Goal: Information Seeking & Learning: Find specific fact

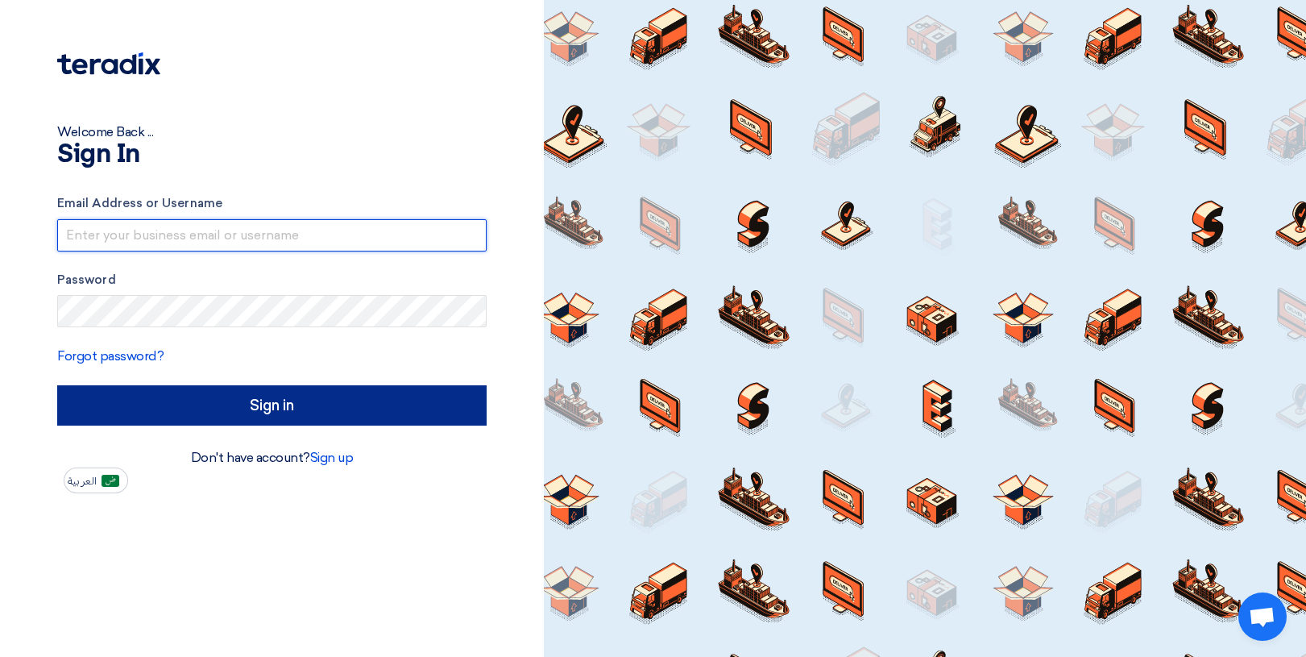
type input "[EMAIL_ADDRESS][DOMAIN_NAME]"
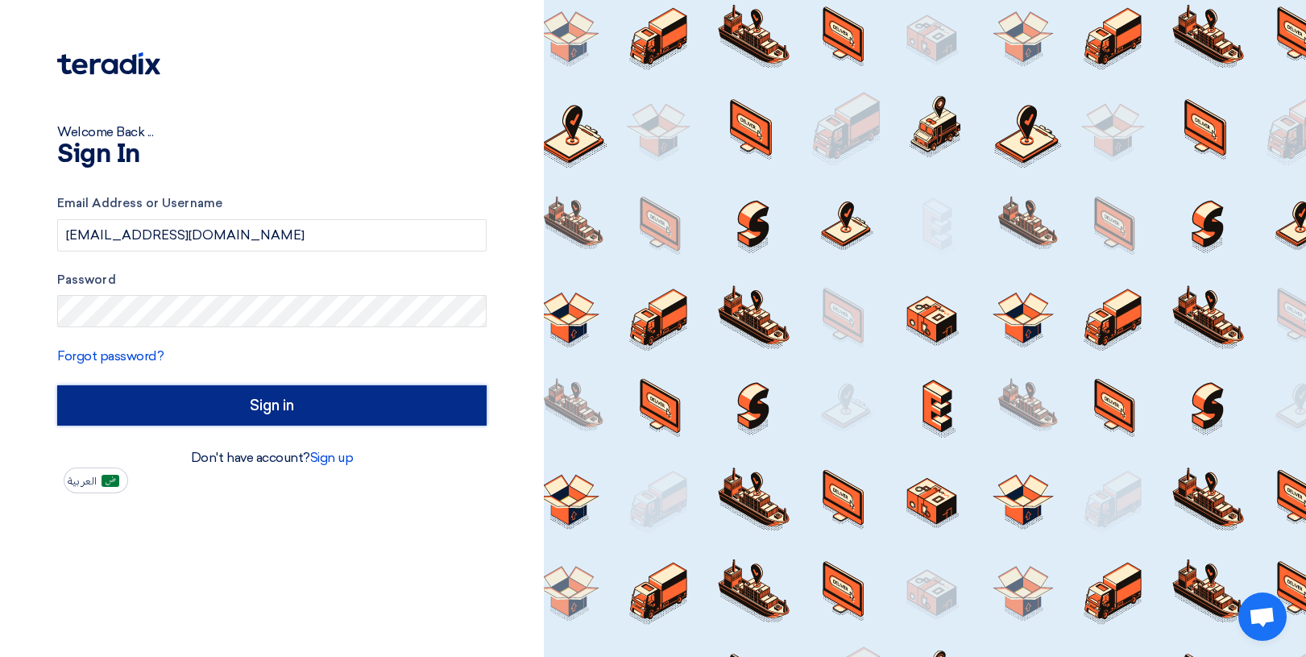
click at [251, 408] on input "Sign in" at bounding box center [272, 405] width 430 height 40
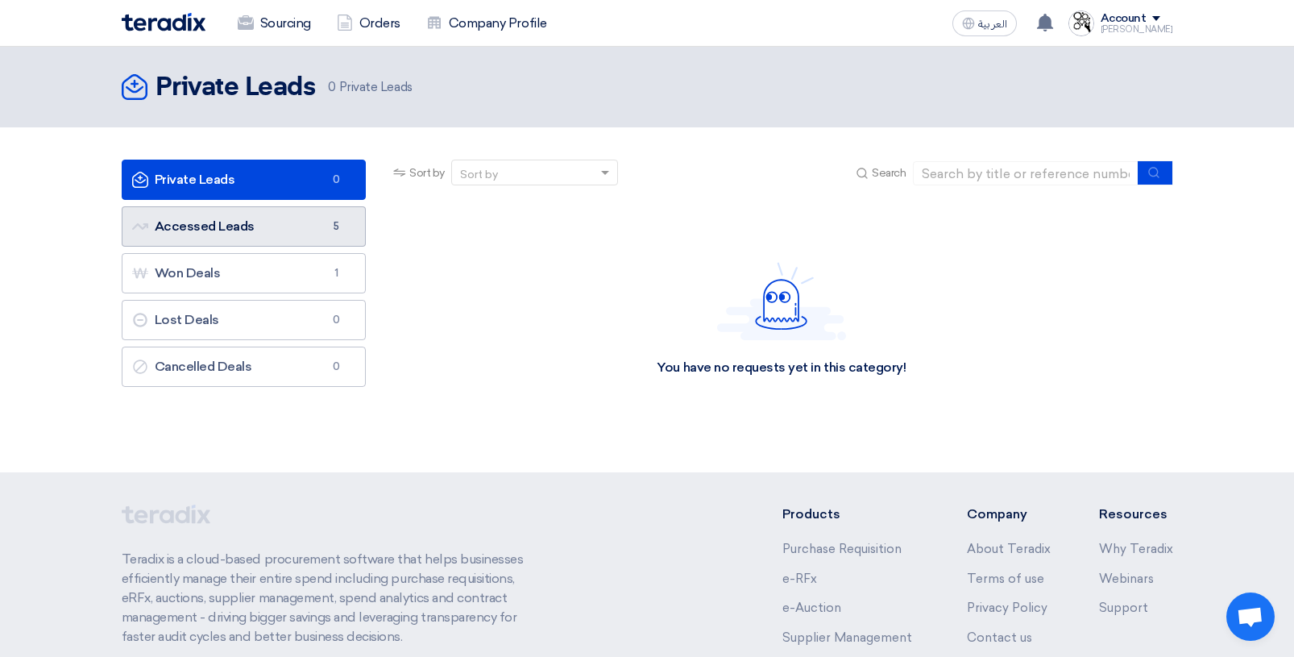
click at [209, 228] on link "Accessed Leads Accessed Leads 5" at bounding box center [244, 226] width 245 height 40
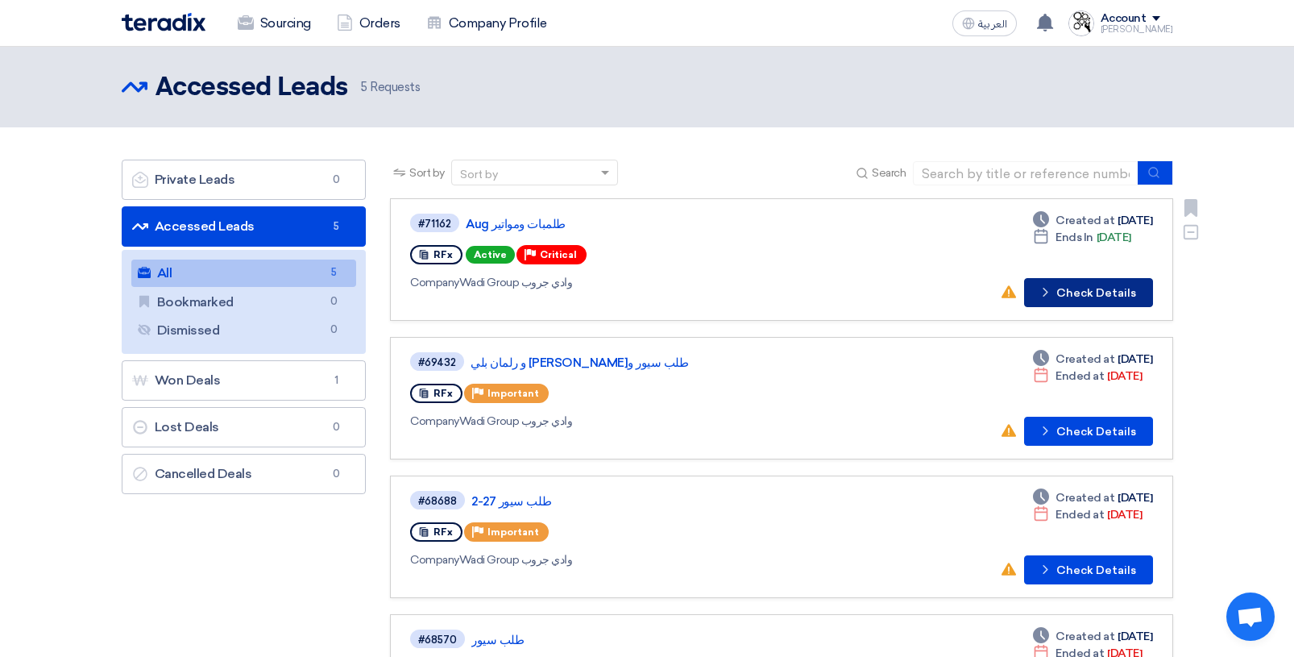
click at [1074, 294] on button "Check details Check Details" at bounding box center [1088, 292] width 129 height 29
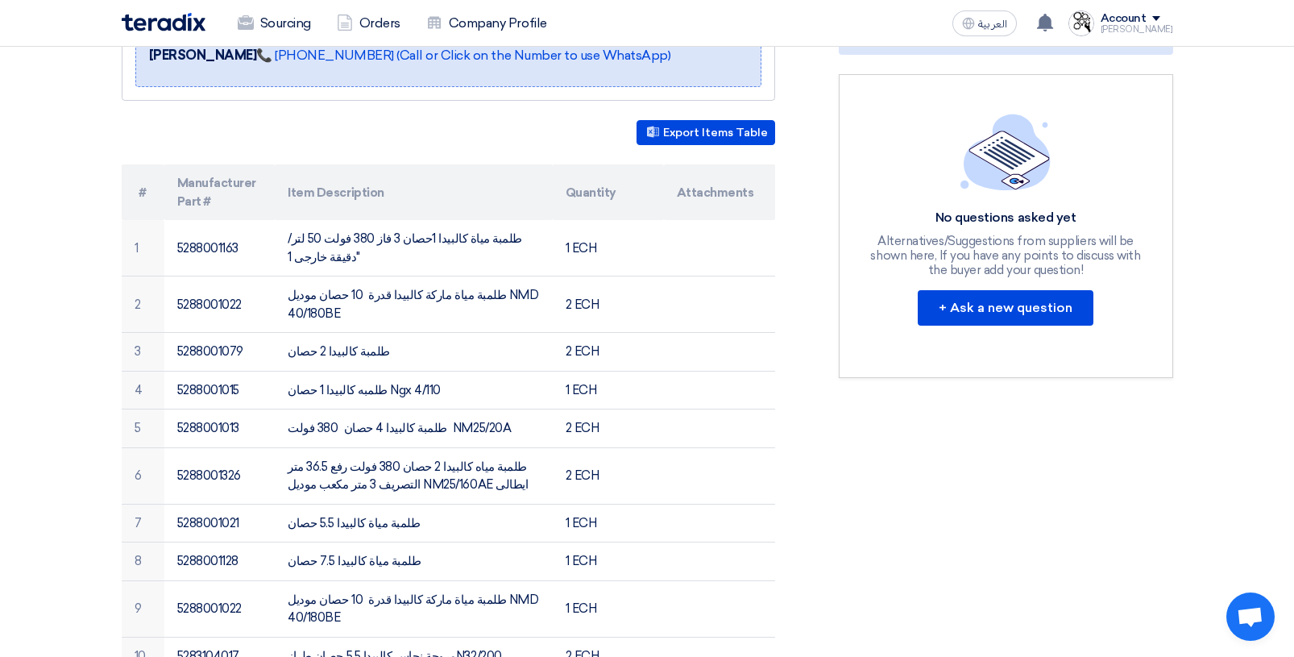
scroll to position [403, 0]
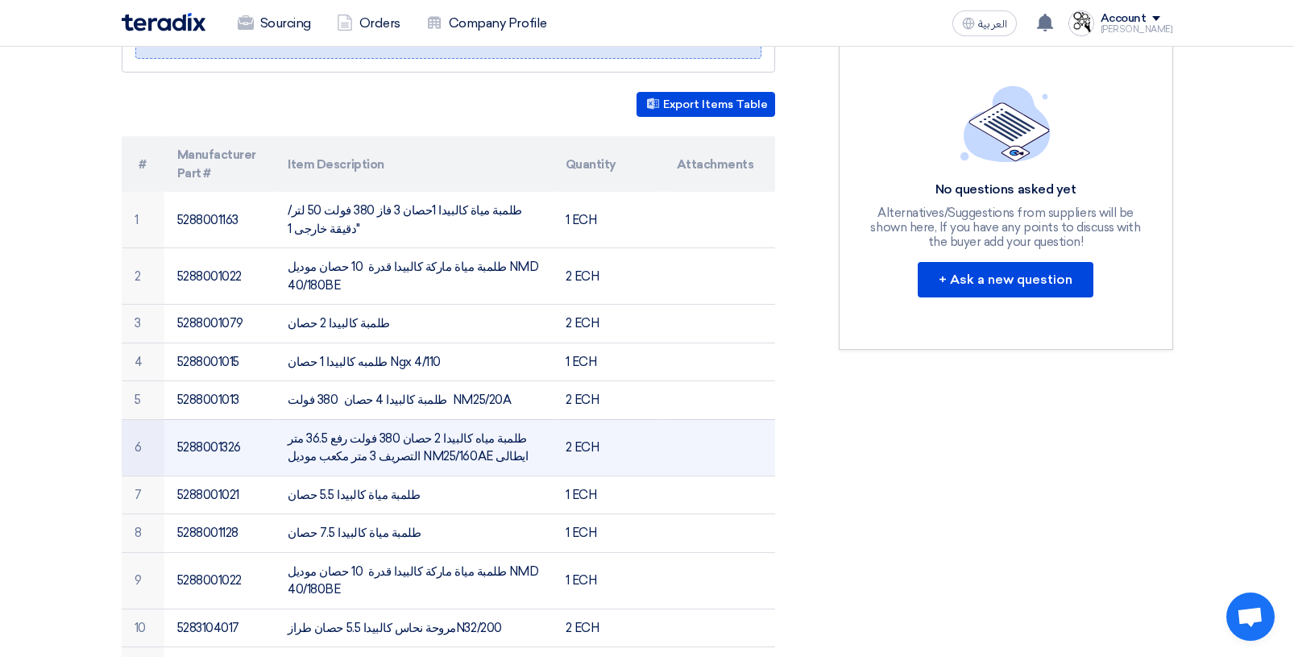
drag, startPoint x: 335, startPoint y: 400, endPoint x: 405, endPoint y: 405, distance: 69.5
click at [405, 419] on td "طلمبة مياه كالبيدا 2 حصان 380 فولت رفع 36.5 متر التصريف 3 متر مكعب موديل NM25/1…" at bounding box center [414, 447] width 278 height 56
copy td "NM25/160AE"
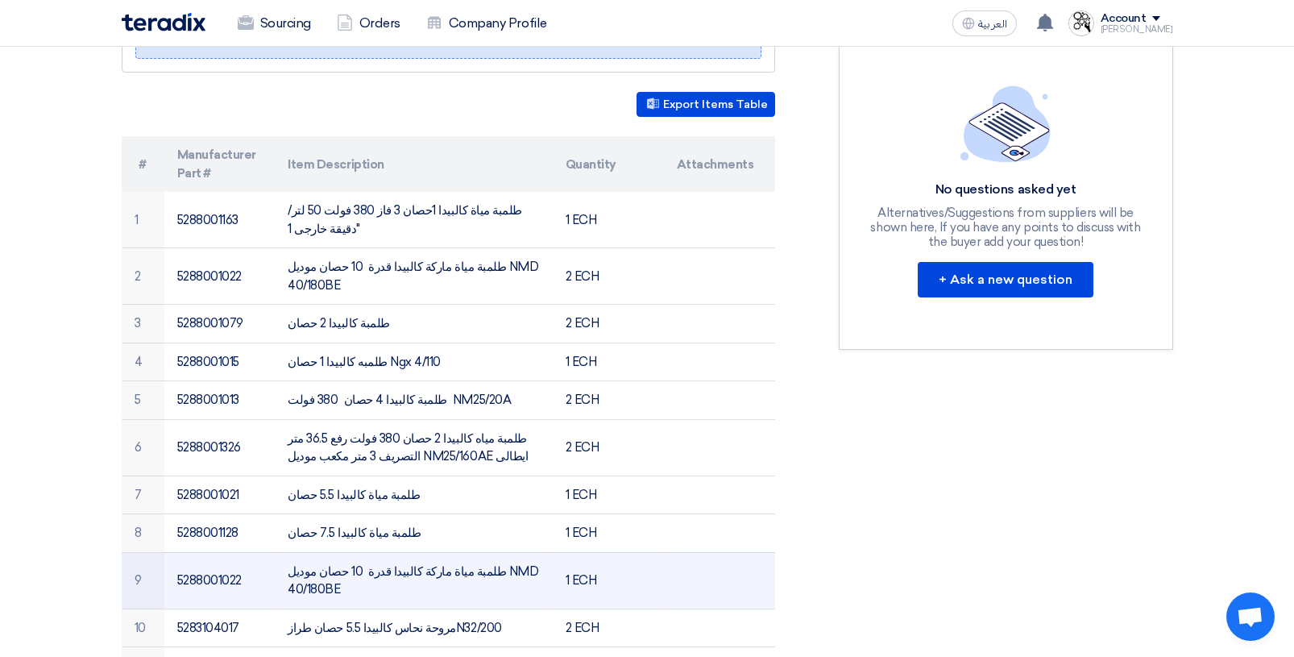
drag, startPoint x: 455, startPoint y: 517, endPoint x: 535, endPoint y: 517, distance: 79.8
click at [535, 552] on td "طلمبة مياة ماركة كالبيدا قدرة 10 حصان موديل NMD 40/180BE" at bounding box center [414, 580] width 278 height 56
copy td "NMD 40/180BE"
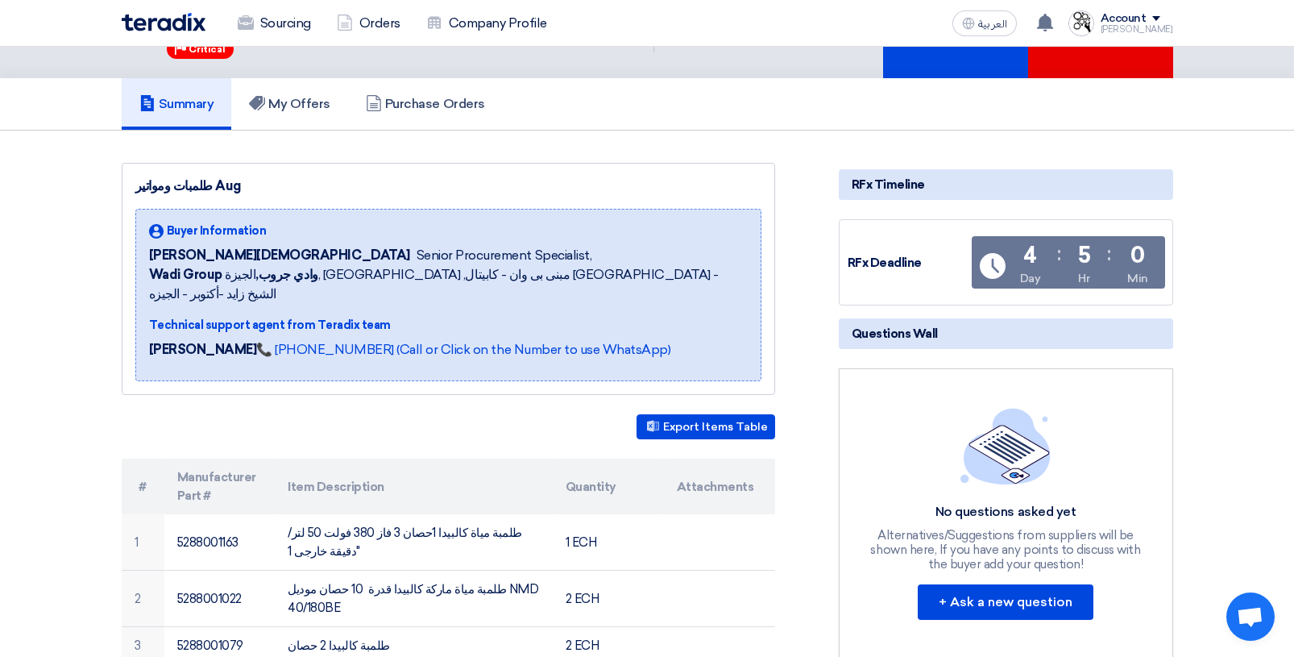
scroll to position [0, 0]
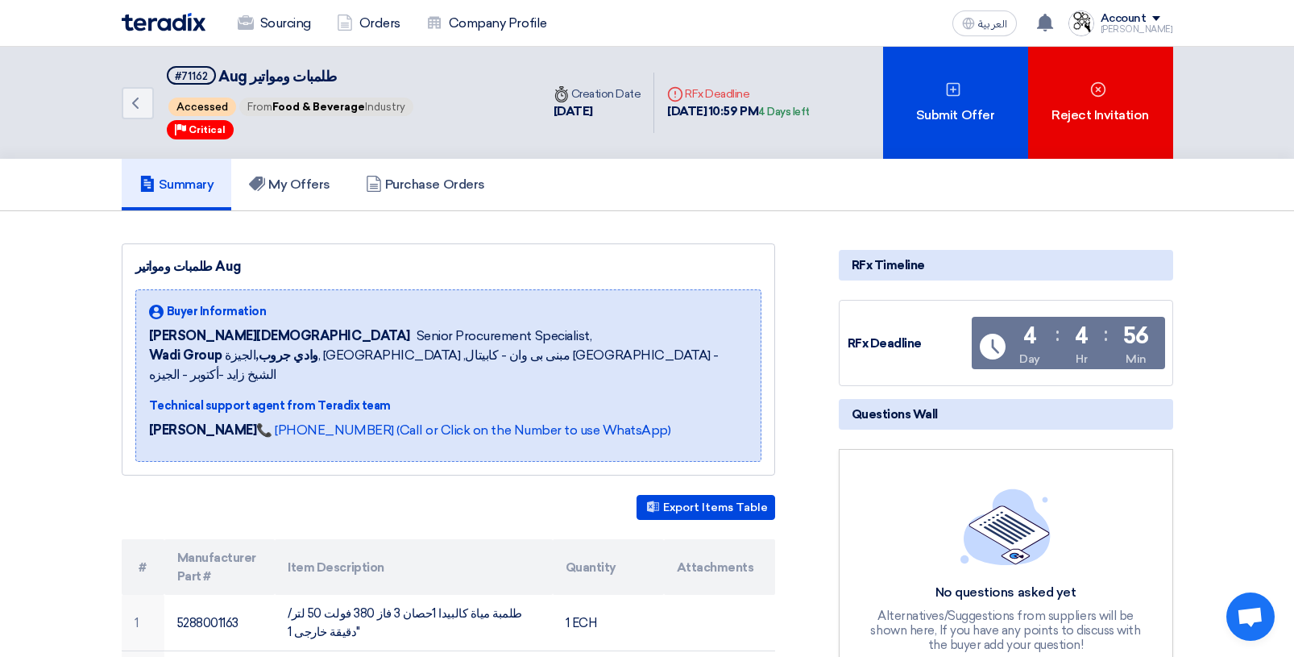
click at [1147, 12] on div "Account" at bounding box center [1124, 19] width 46 height 14
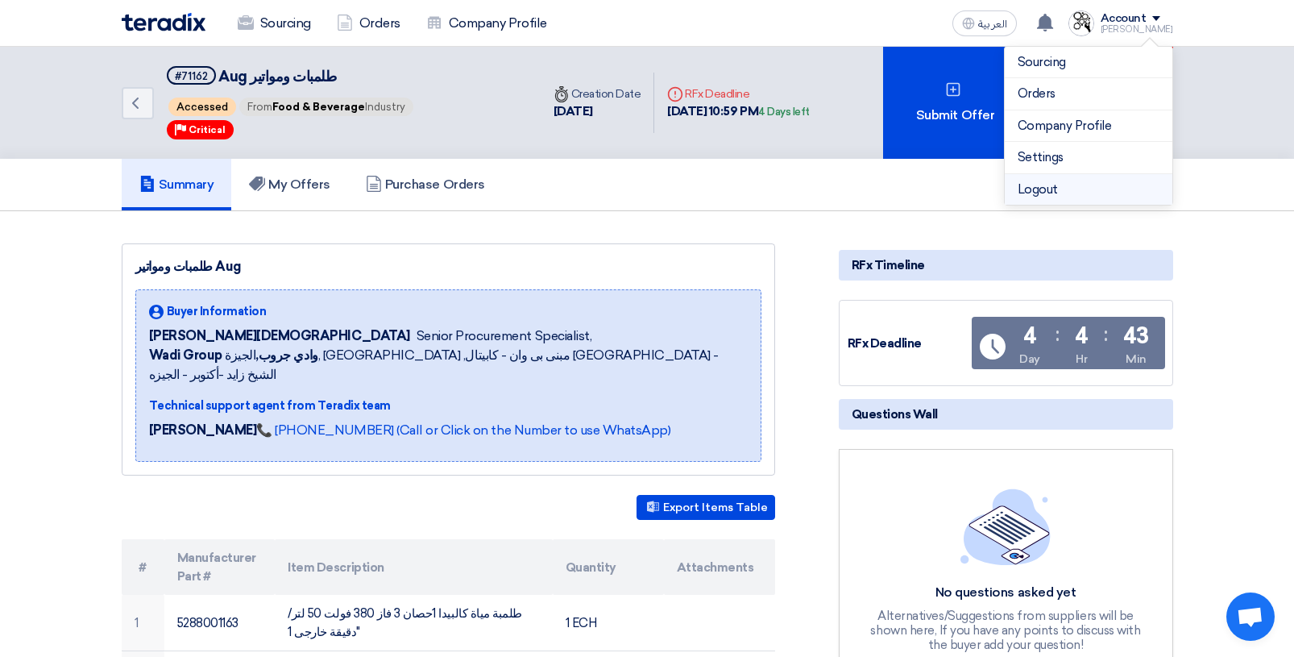
click at [1060, 193] on li "Logout" at bounding box center [1089, 189] width 168 height 31
